Goal: Check status: Check status

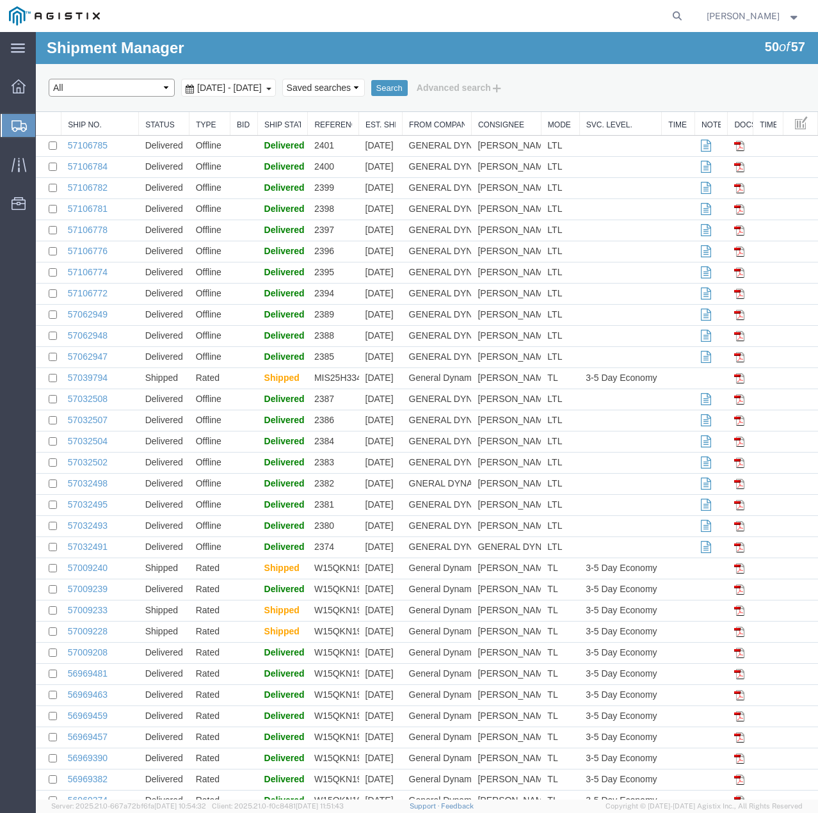
click at [154, 85] on select "Select status Active (AC, O, P) All Approved Awaiting Confirmation (AC) Booked …" at bounding box center [112, 88] width 126 height 18
select select "ACTIVE"
click at [49, 79] on select "Select status Active (AC, O, P) All Approved Awaiting Confirmation (AC) Booked …" at bounding box center [112, 88] width 126 height 18
click at [408, 87] on button "Search" at bounding box center [389, 88] width 36 height 17
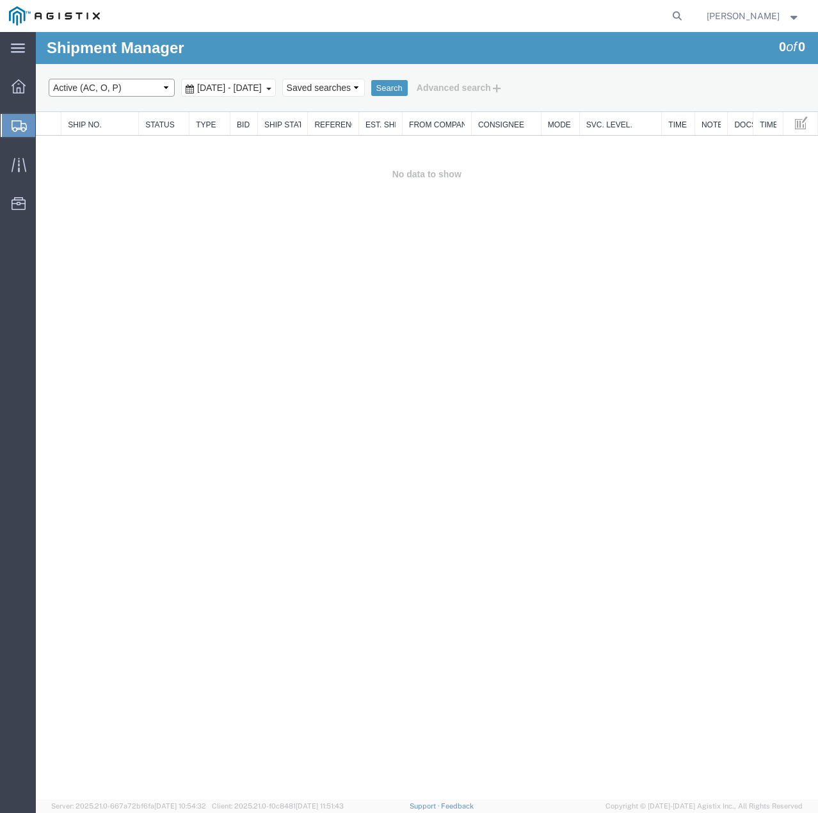
click at [145, 92] on select "Select status Active (AC, O, P) All Approved Awaiting Confirmation (AC) Booked …" at bounding box center [112, 88] width 126 height 18
select select "ALL"
click at [49, 79] on select "Select status Active (AC, O, P) All Approved Awaiting Confirmation (AC) Booked …" at bounding box center [112, 88] width 126 height 18
click at [408, 91] on button "Search" at bounding box center [389, 88] width 36 height 17
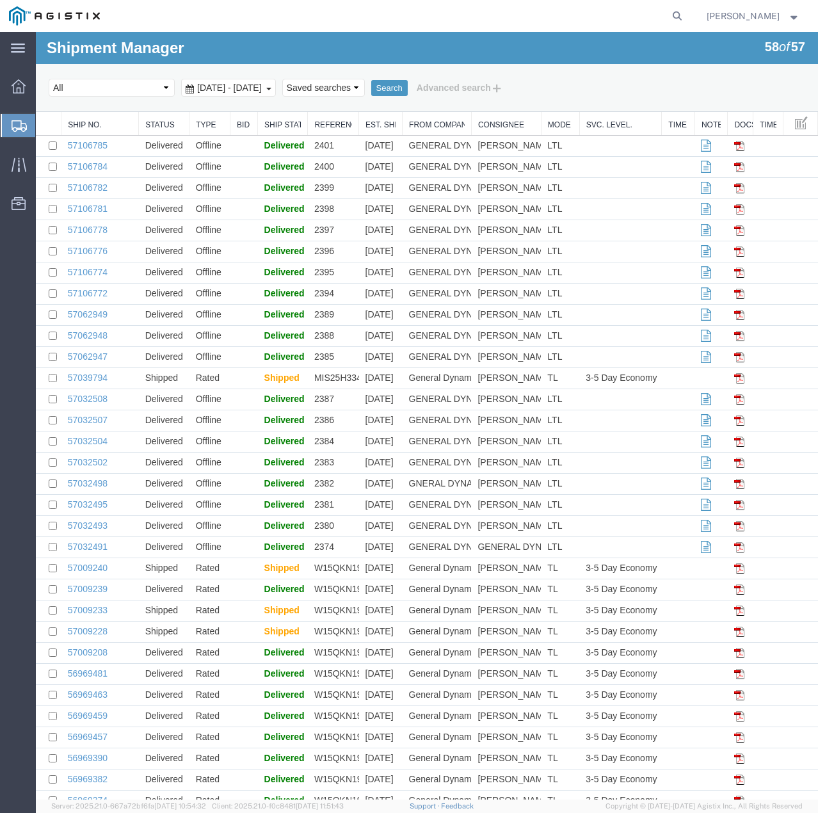
click at [626, 76] on div "Search Select status Active (AC, O, P) All Approved Awaiting Confirmation (AC) …" at bounding box center [427, 88] width 782 height 48
